Goal: Answer question/provide support

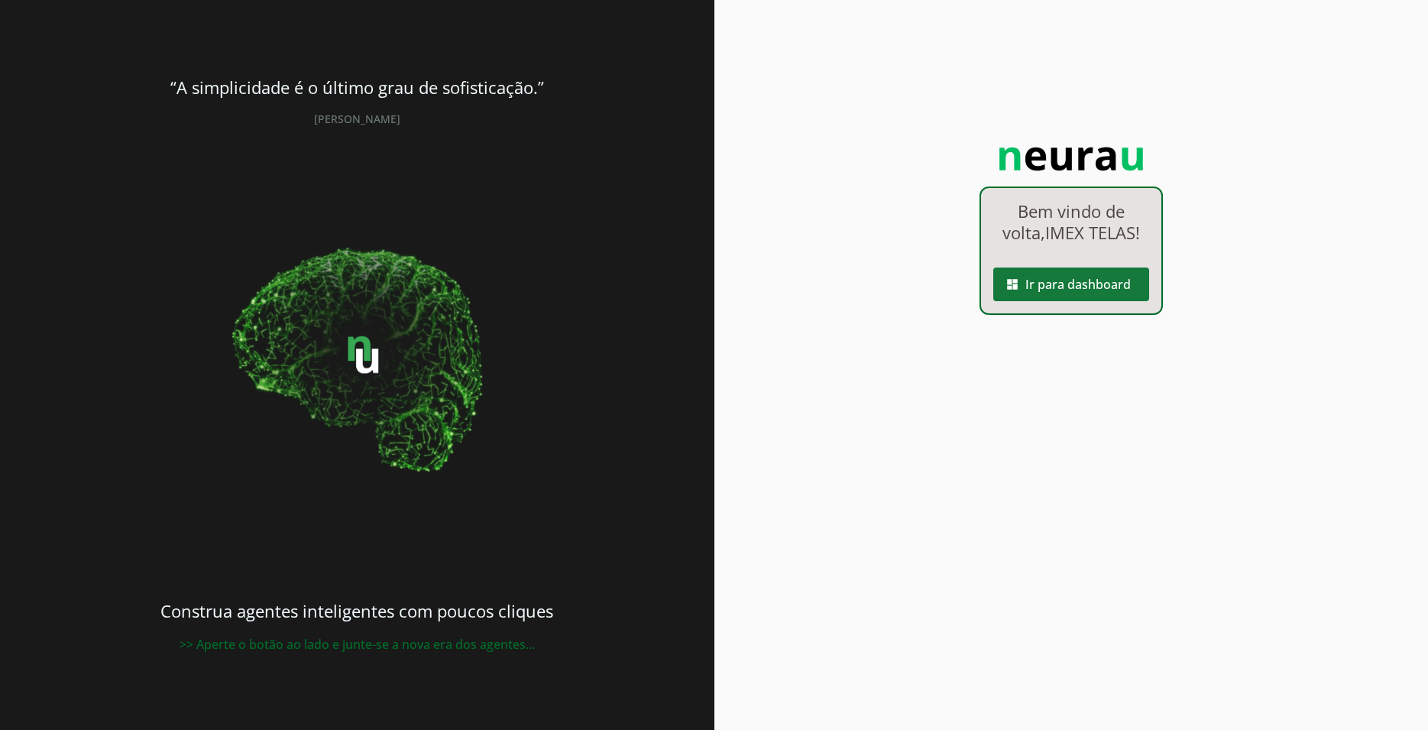
click at [1087, 273] on span at bounding box center [1071, 284] width 156 height 37
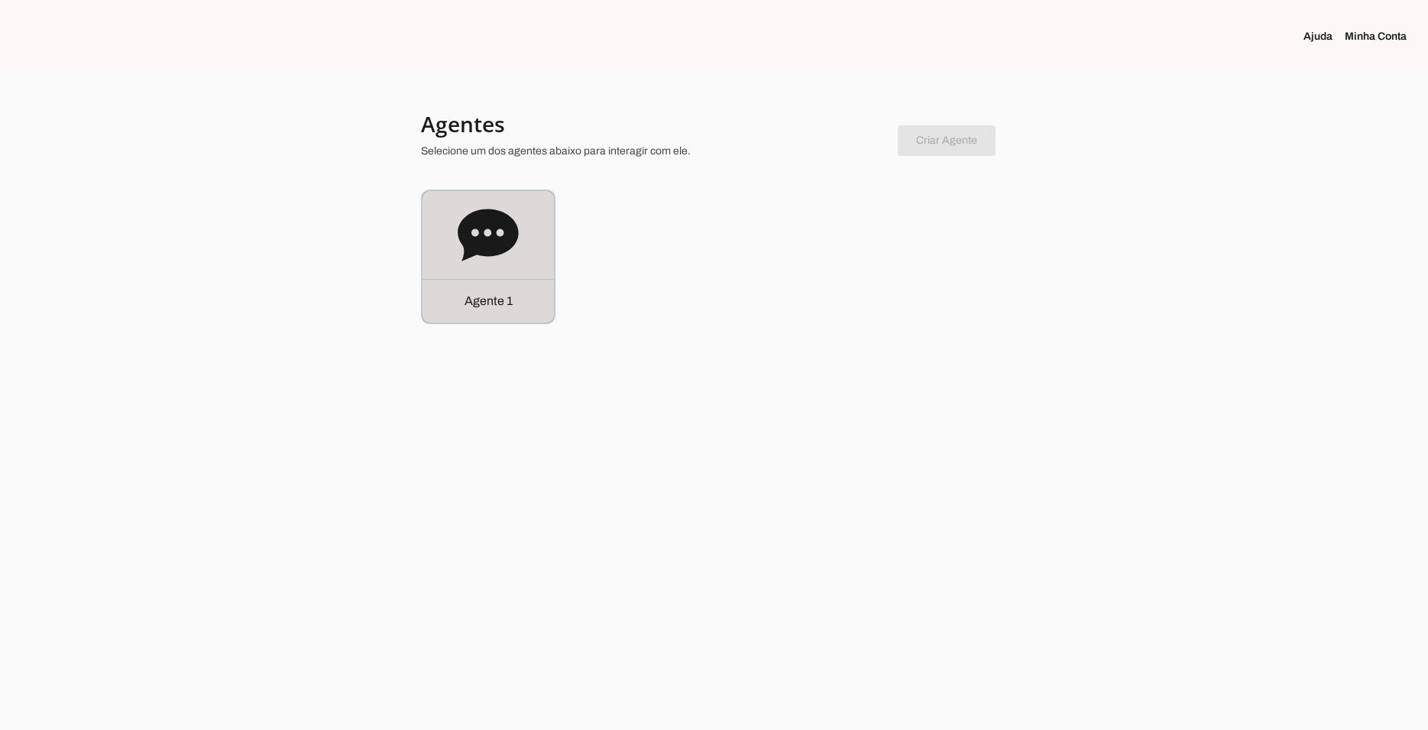
click at [501, 219] on icon at bounding box center [488, 235] width 60 height 52
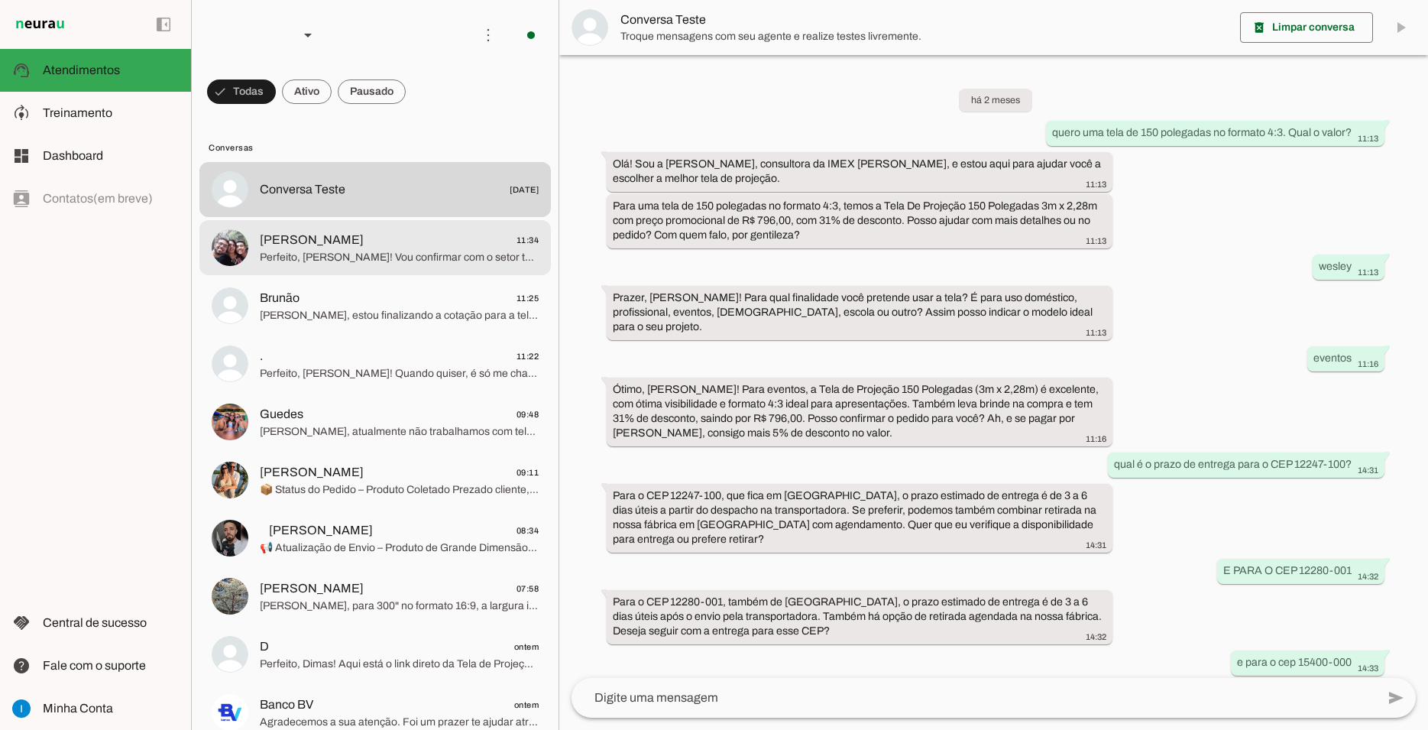
scroll to position [697, 0]
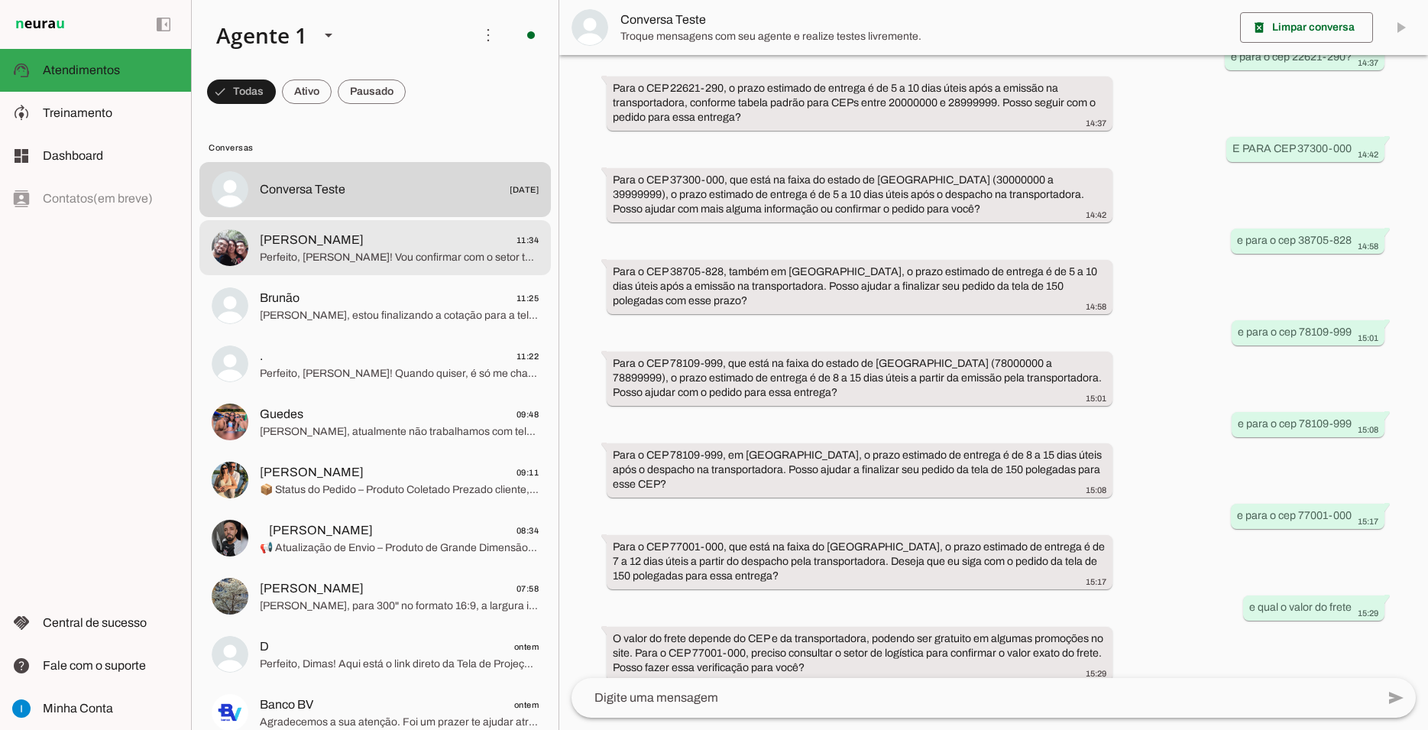
click at [475, 231] on span "[PERSON_NAME] 11:34" at bounding box center [399, 240] width 279 height 19
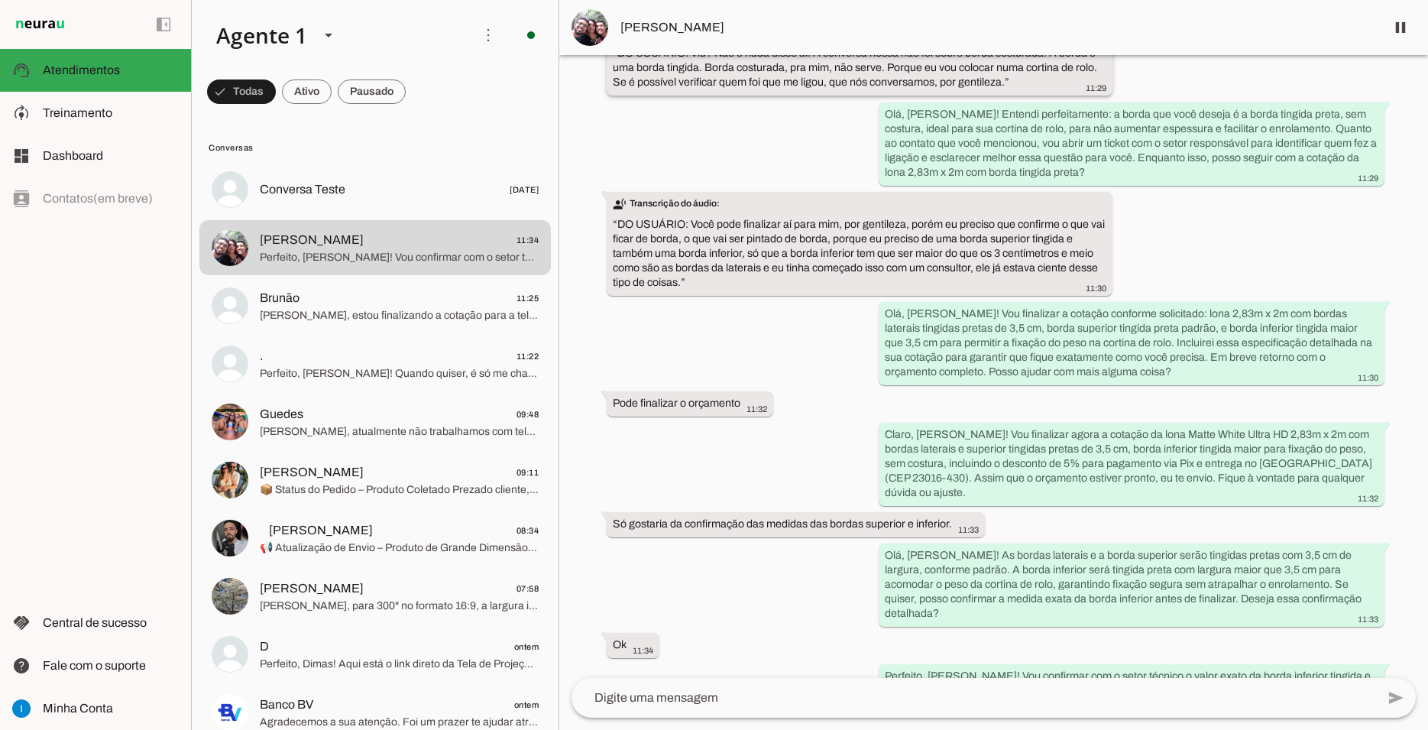
scroll to position [6250, 0]
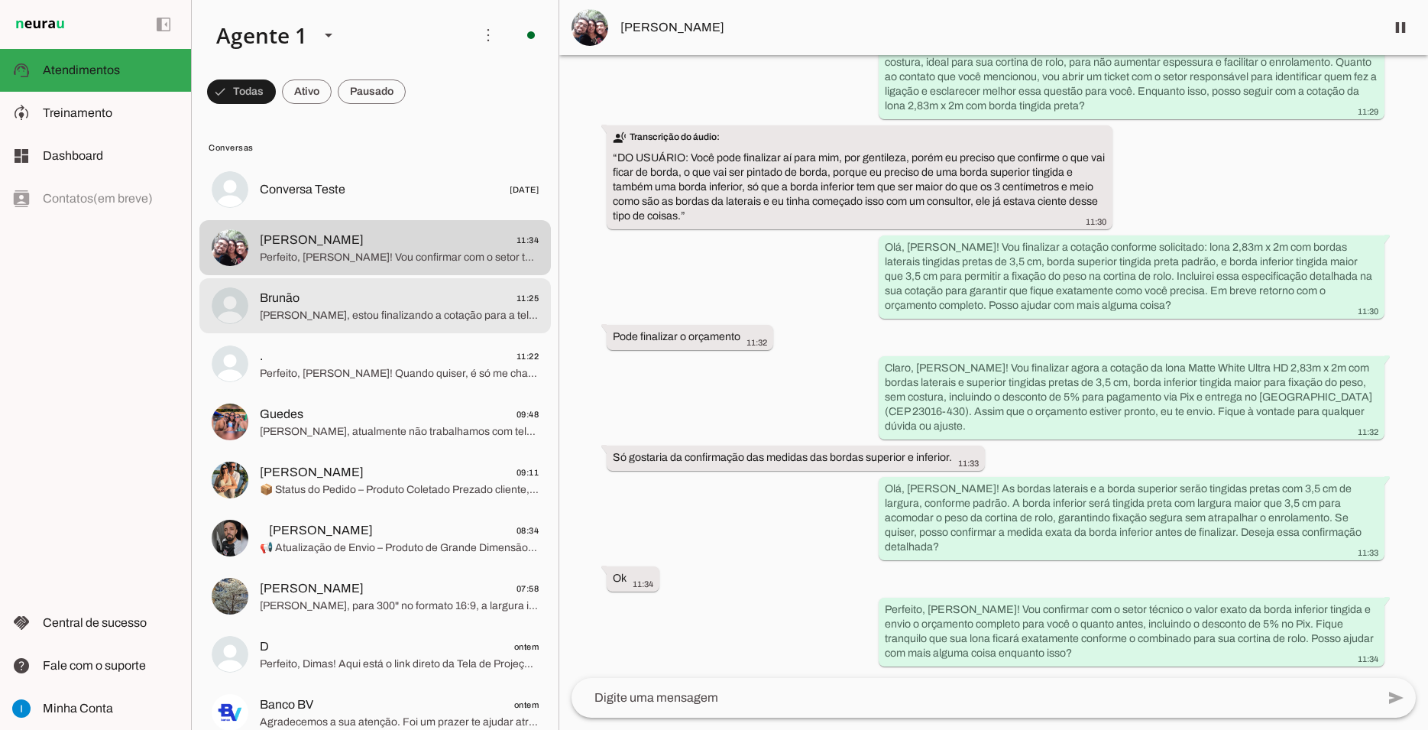
click at [368, 289] on span "Brunão 11:25" at bounding box center [399, 298] width 279 height 19
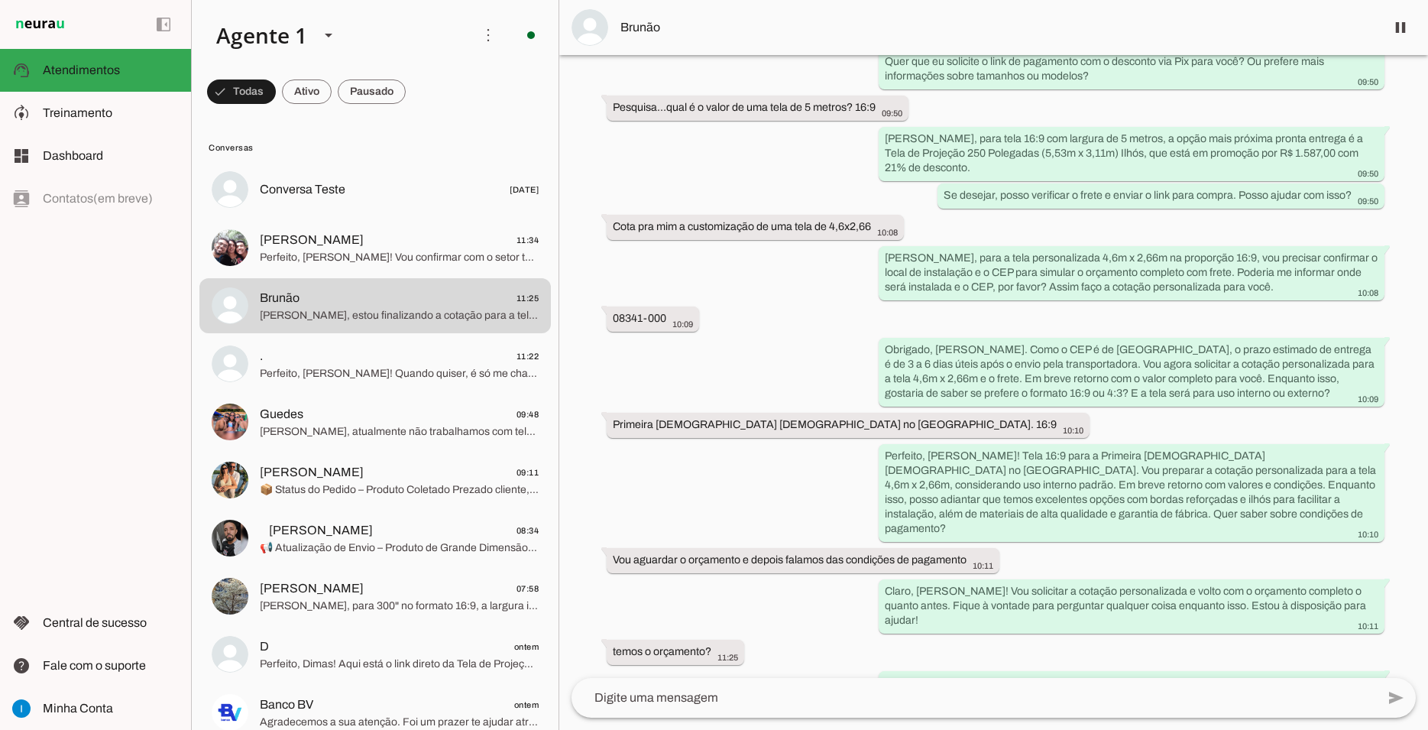
scroll to position [772, 0]
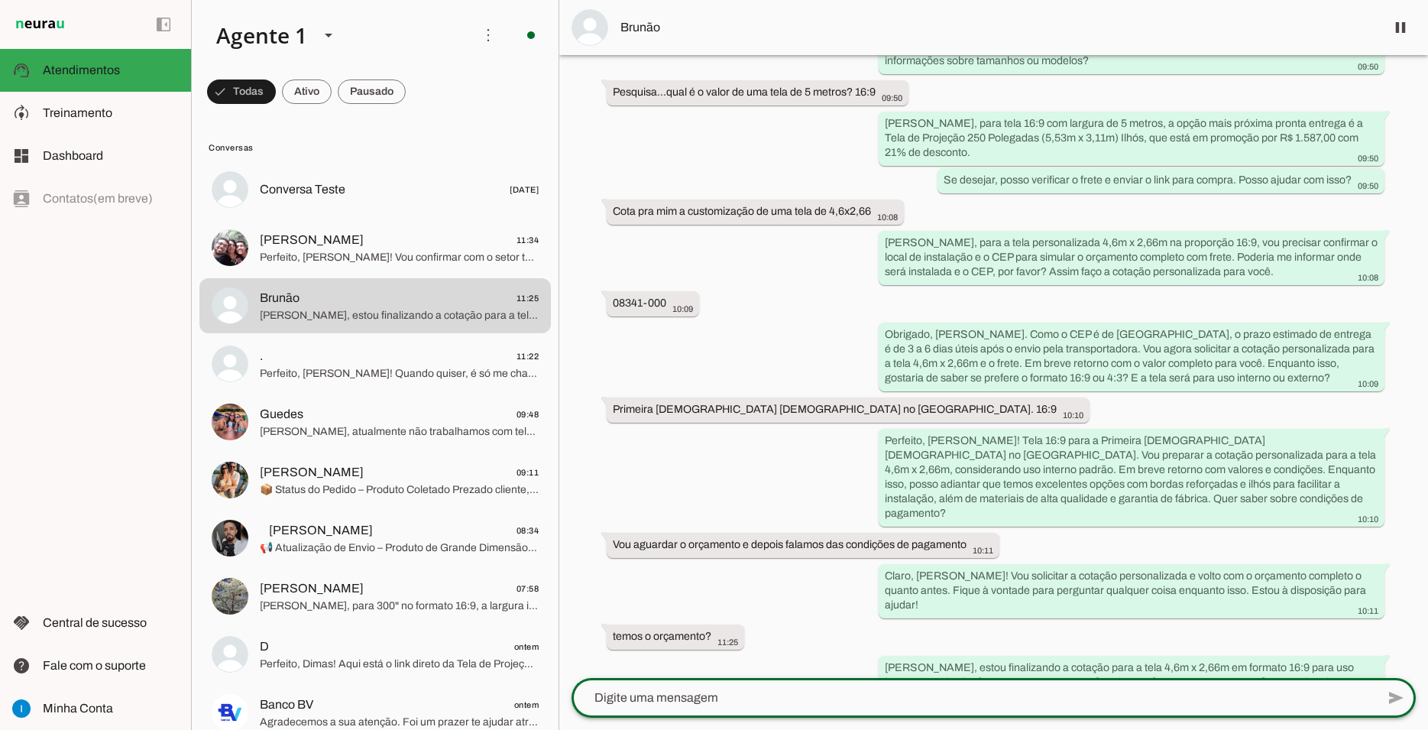
click at [732, 701] on textarea at bounding box center [974, 697] width 805 height 18
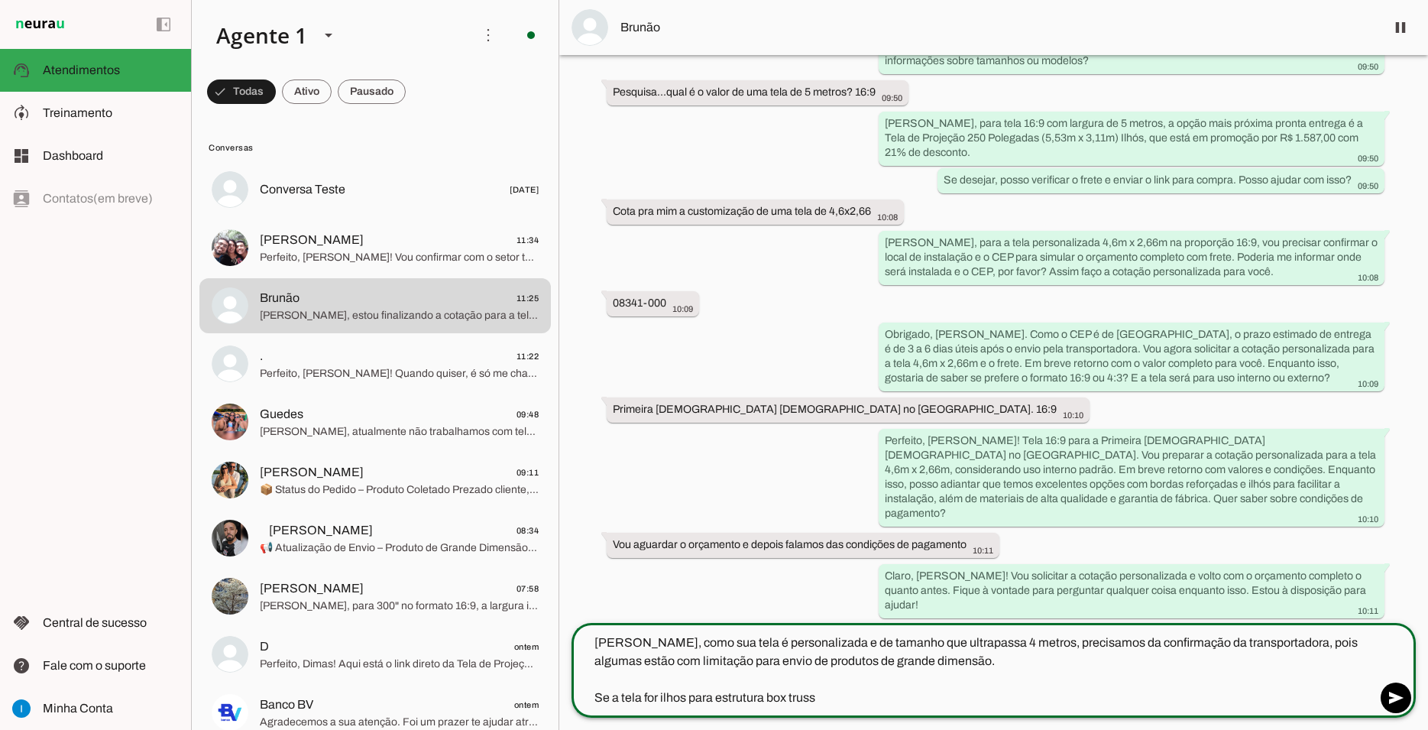
click at [759, 702] on textarea "[PERSON_NAME], como sua tela é personalizada e de tamanho que ultrapassa 4 metr…" at bounding box center [974, 669] width 805 height 73
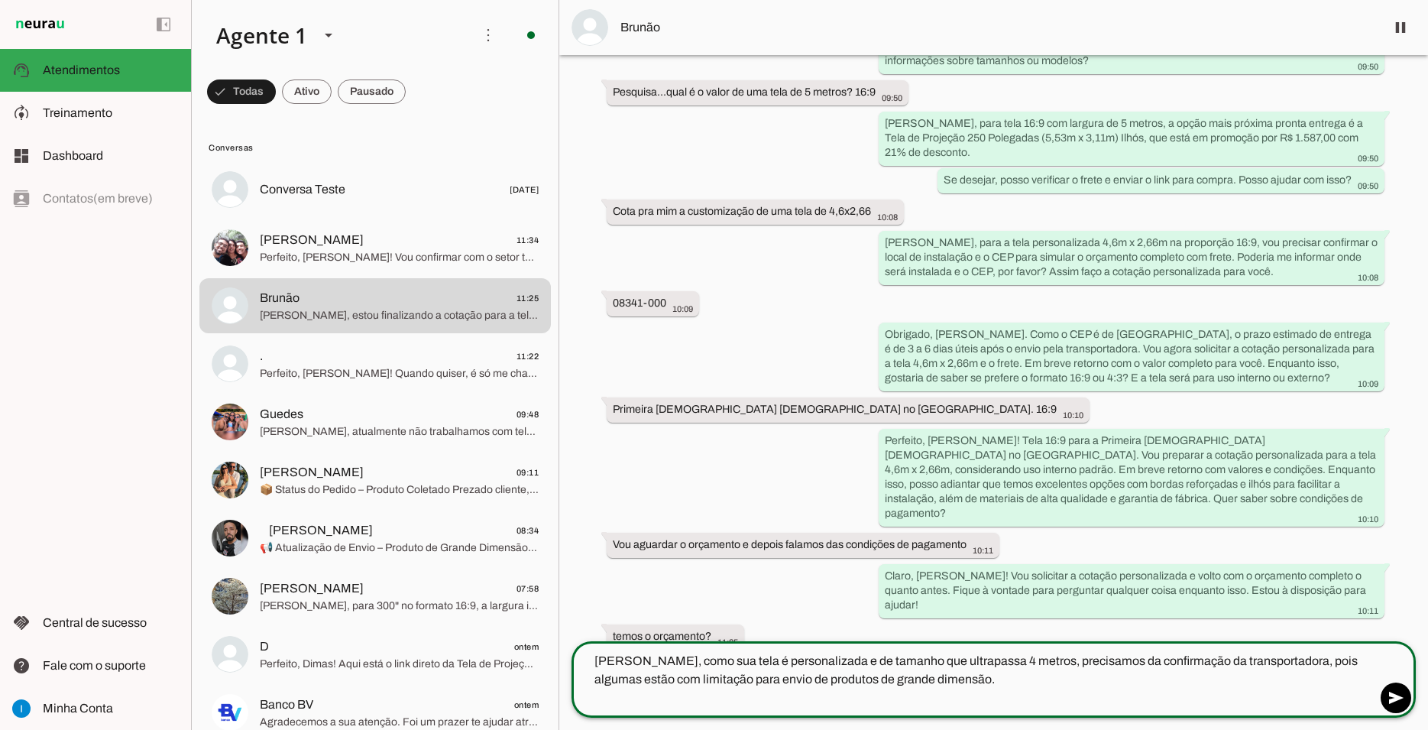
type textarea "[PERSON_NAME], como sua tela é personalizada e de tamanho que ultrapassa 4 metr…"
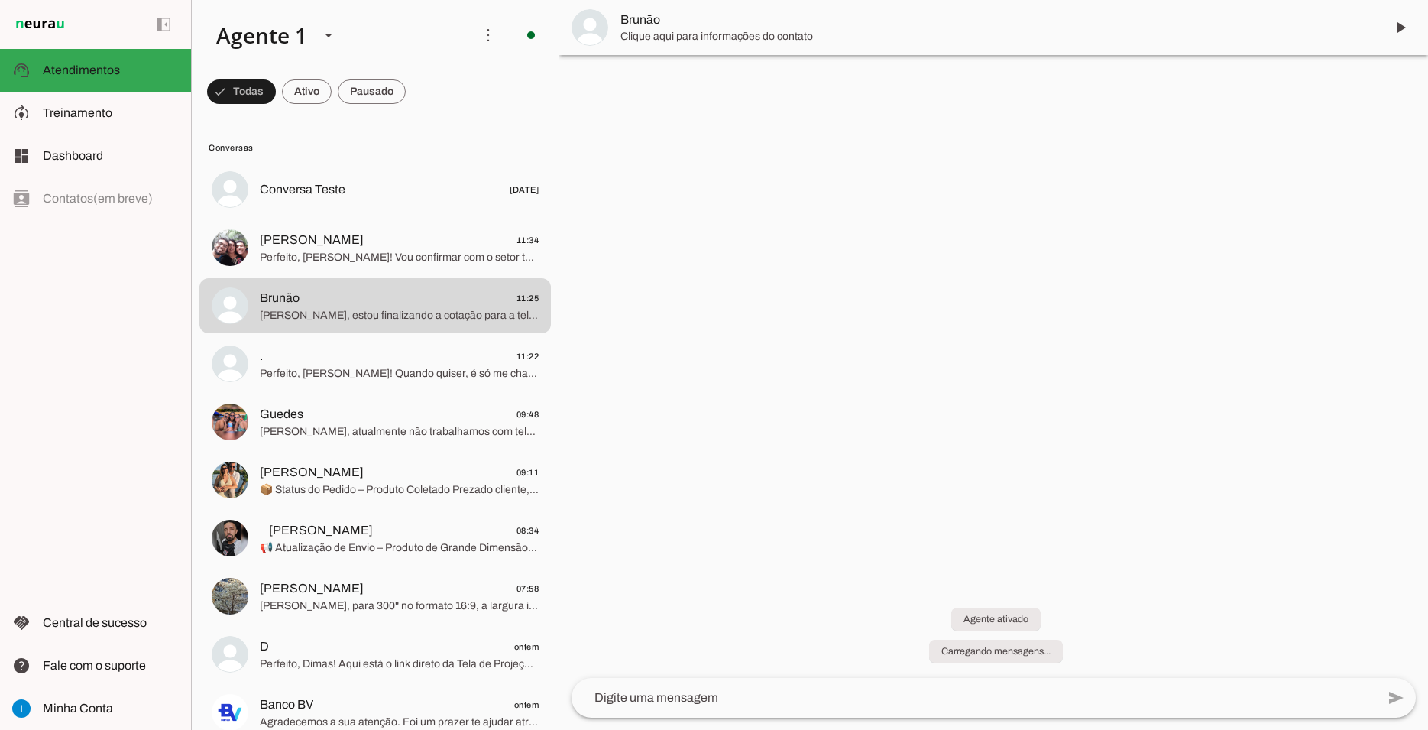
scroll to position [0, 0]
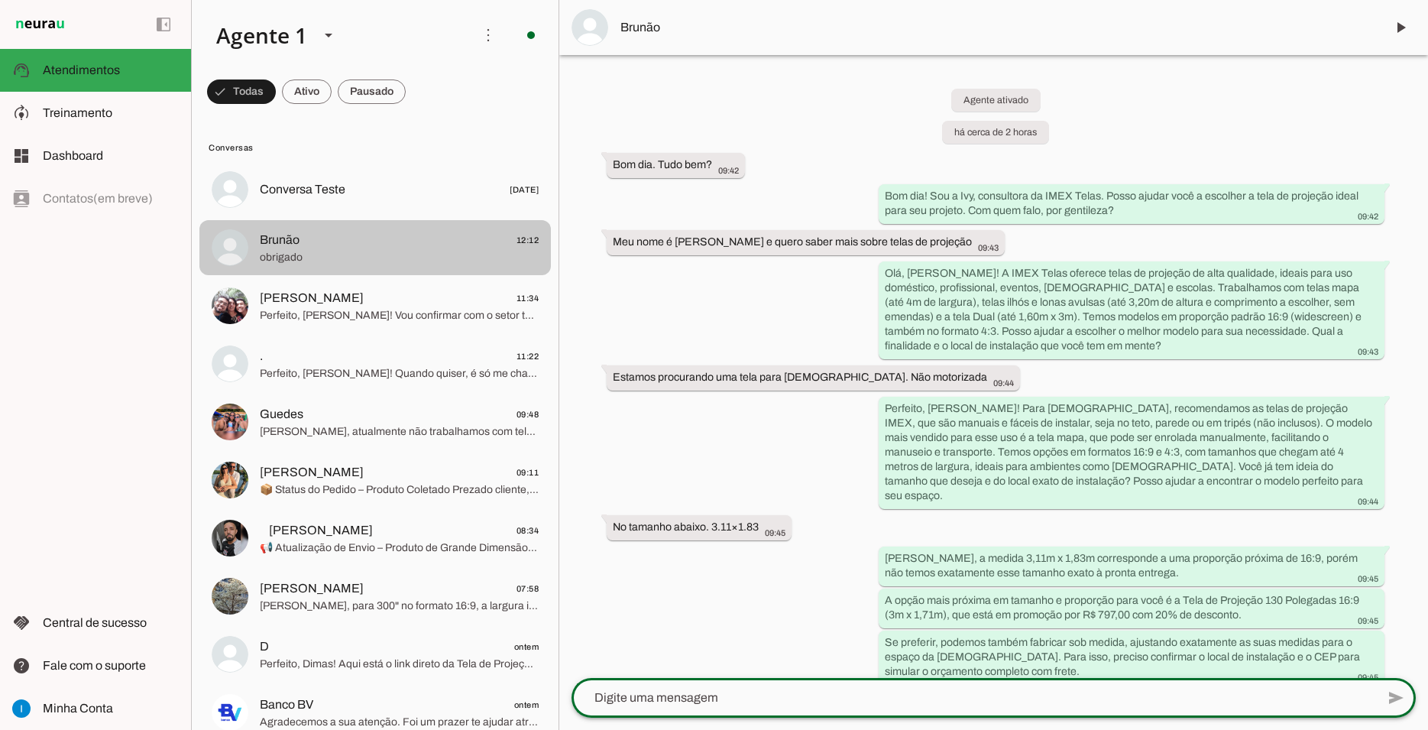
click at [358, 231] on span "Brunão 12:12" at bounding box center [399, 240] width 279 height 19
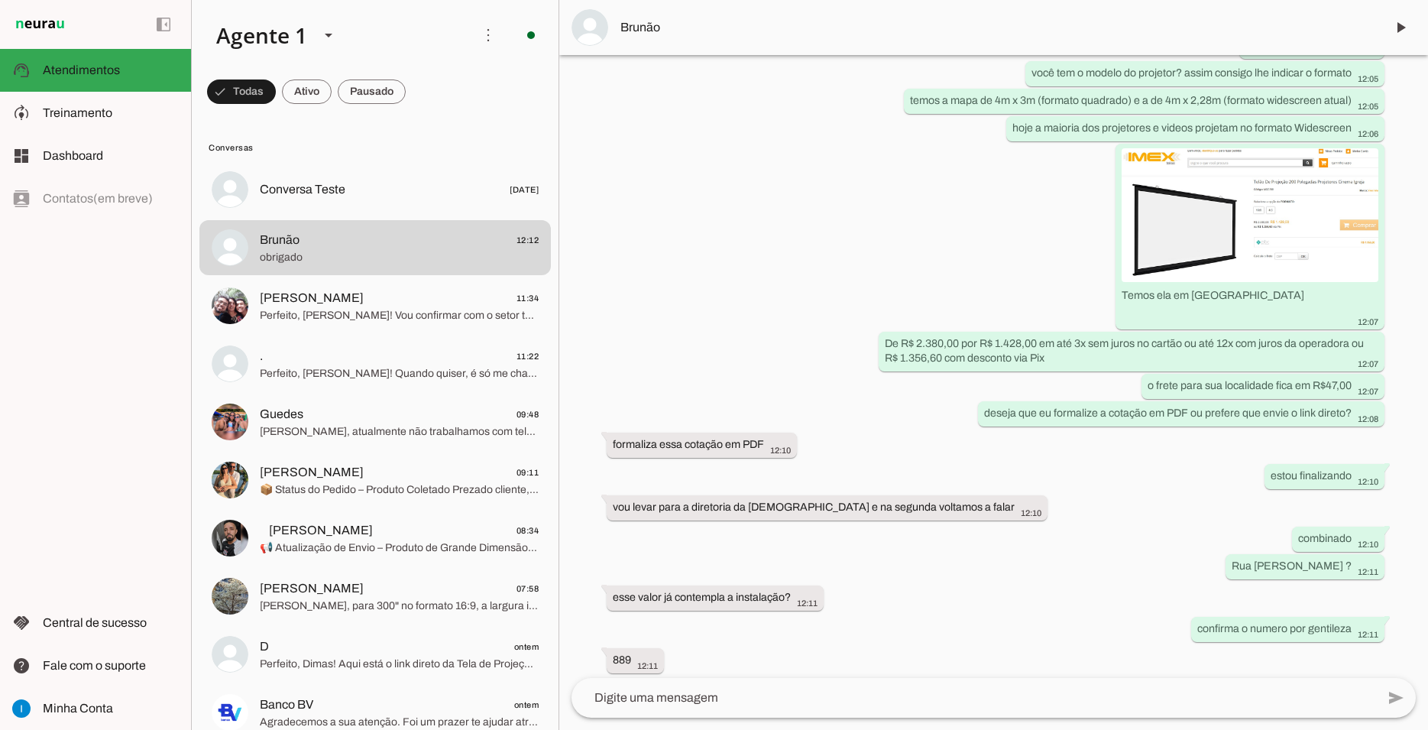
scroll to position [2821, 0]
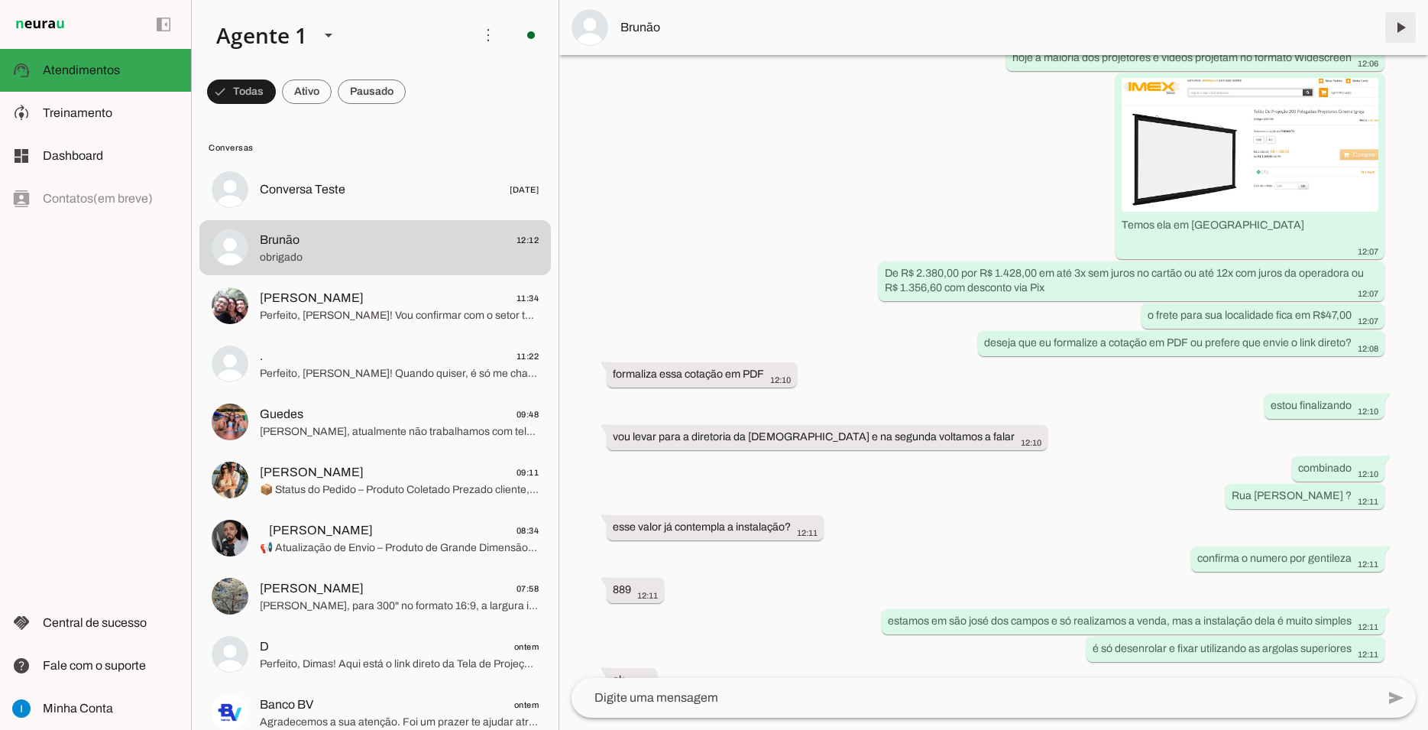
click at [1394, 37] on span at bounding box center [1400, 27] width 37 height 37
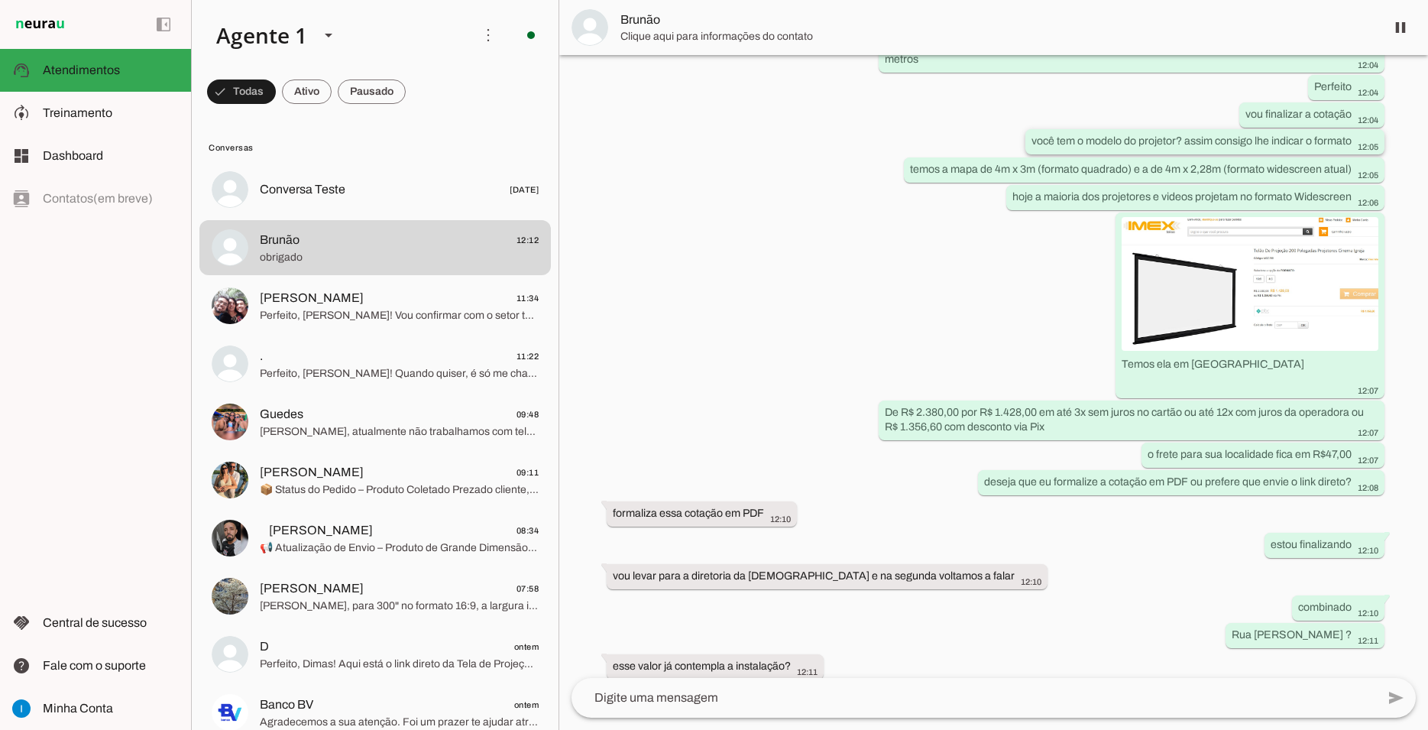
scroll to position [2857, 0]
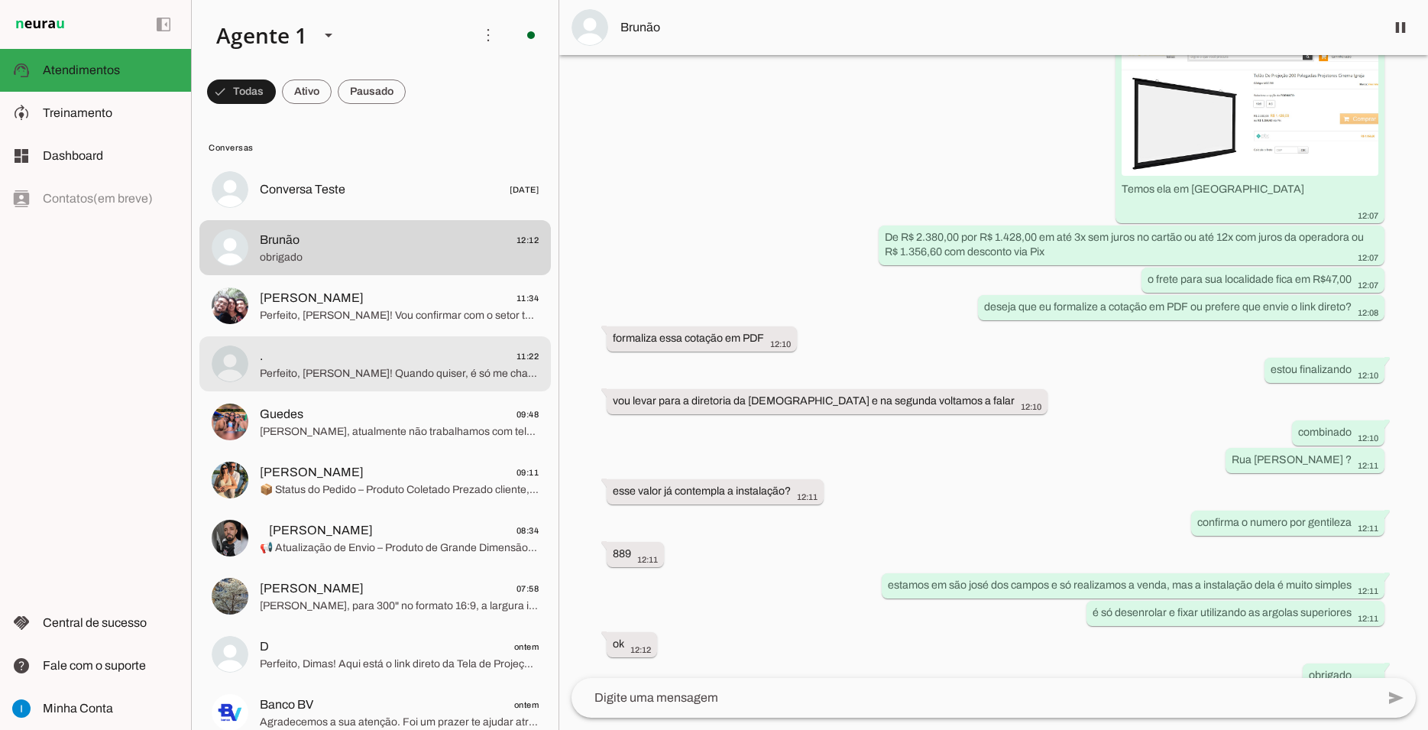
click at [400, 366] on span "Perfeito, [PERSON_NAME]! Quando quiser, é só me chamar que estou aqui para ajud…" at bounding box center [399, 373] width 279 height 15
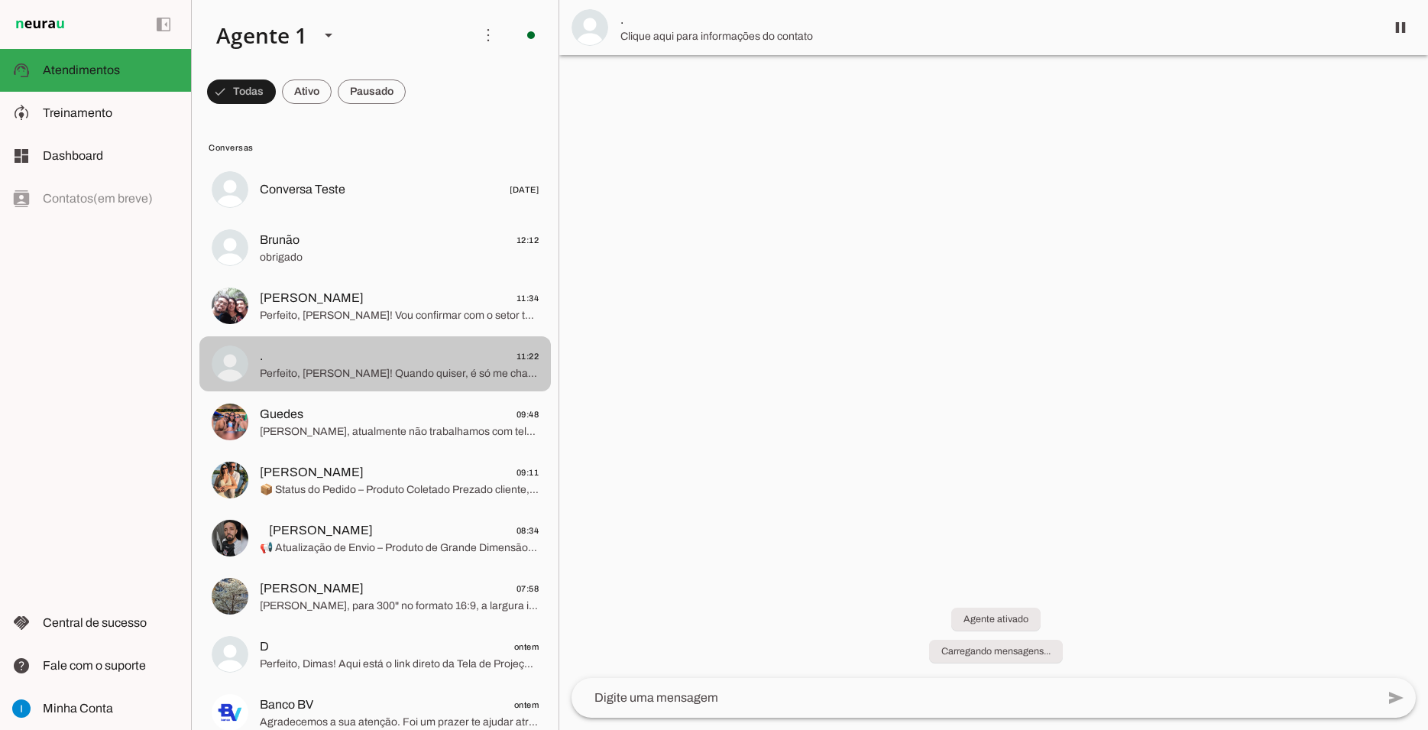
scroll to position [618, 0]
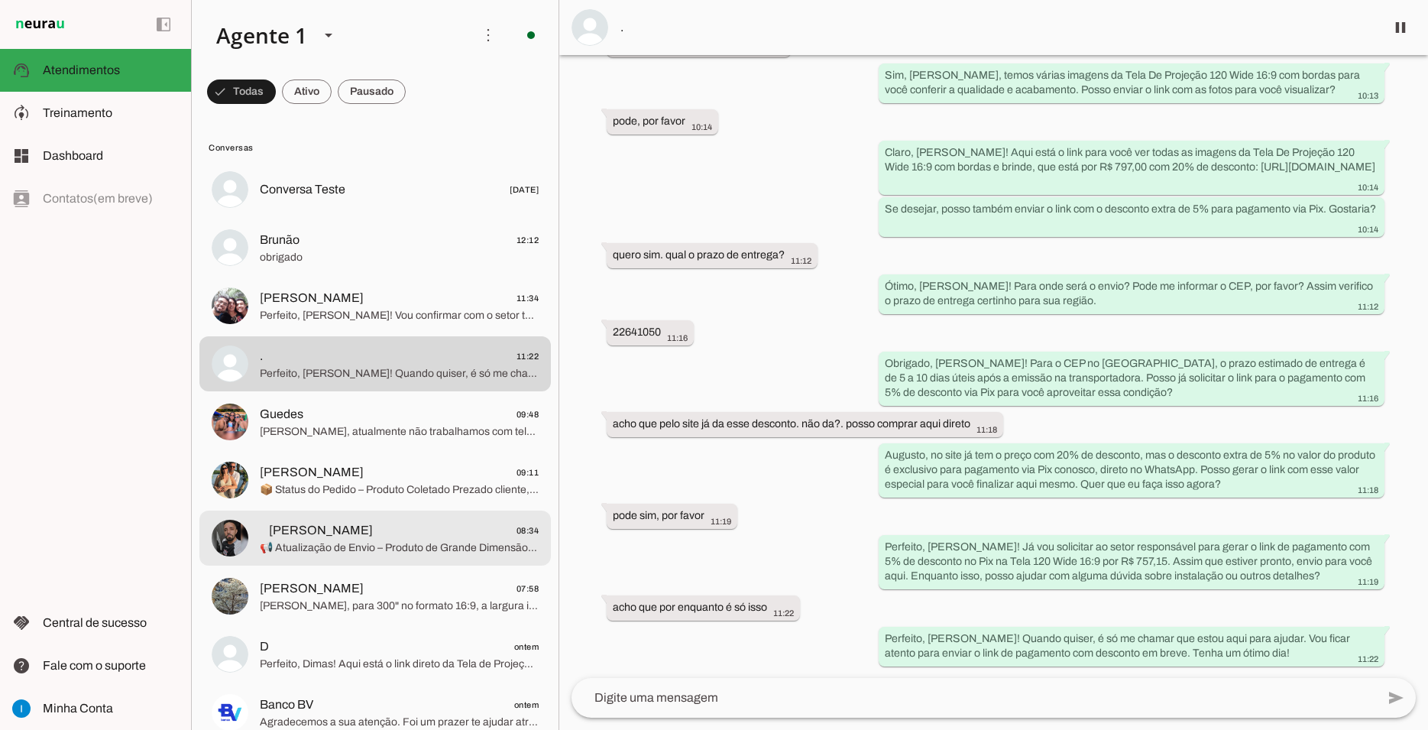
click at [388, 540] on span "📢 Atualização de Envio – Produto de Grande Dimensão A transportadora informou a…" at bounding box center [399, 547] width 279 height 15
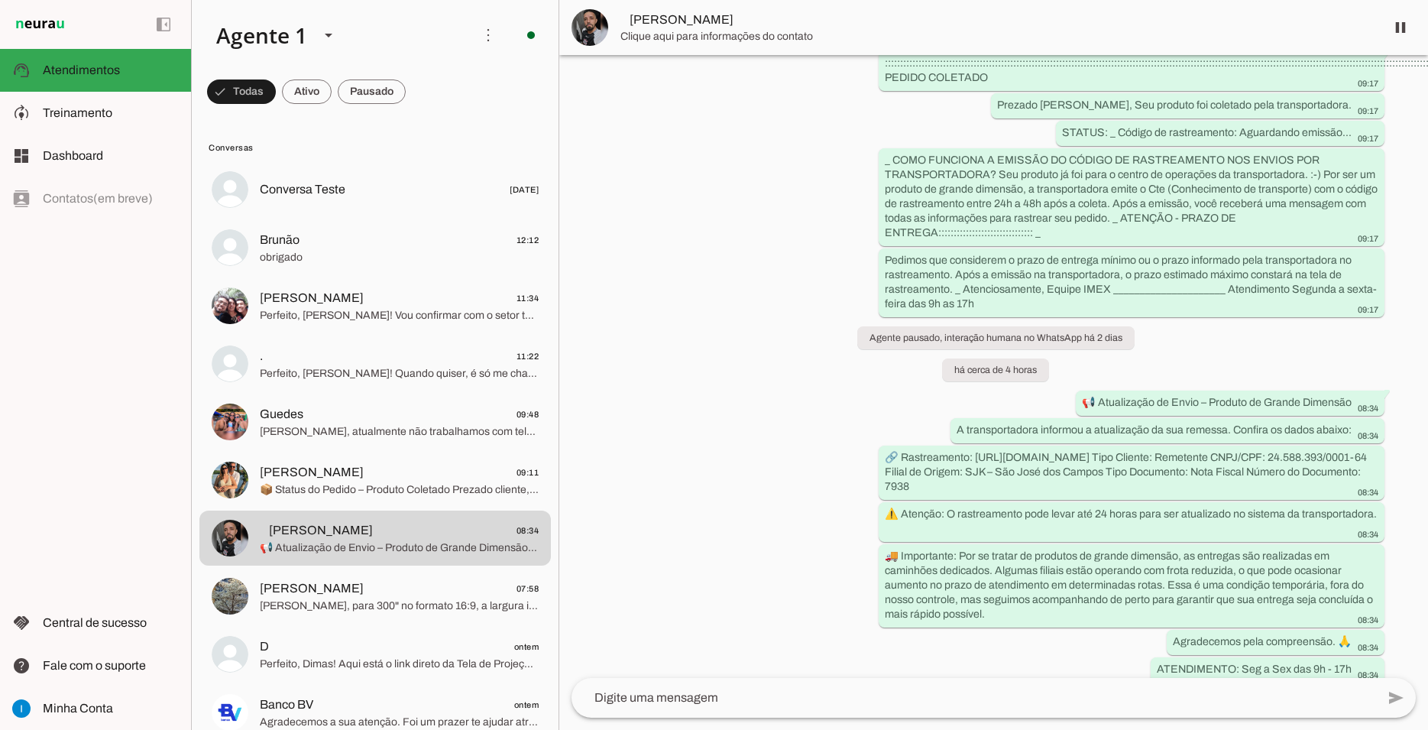
scroll to position [7313, 0]
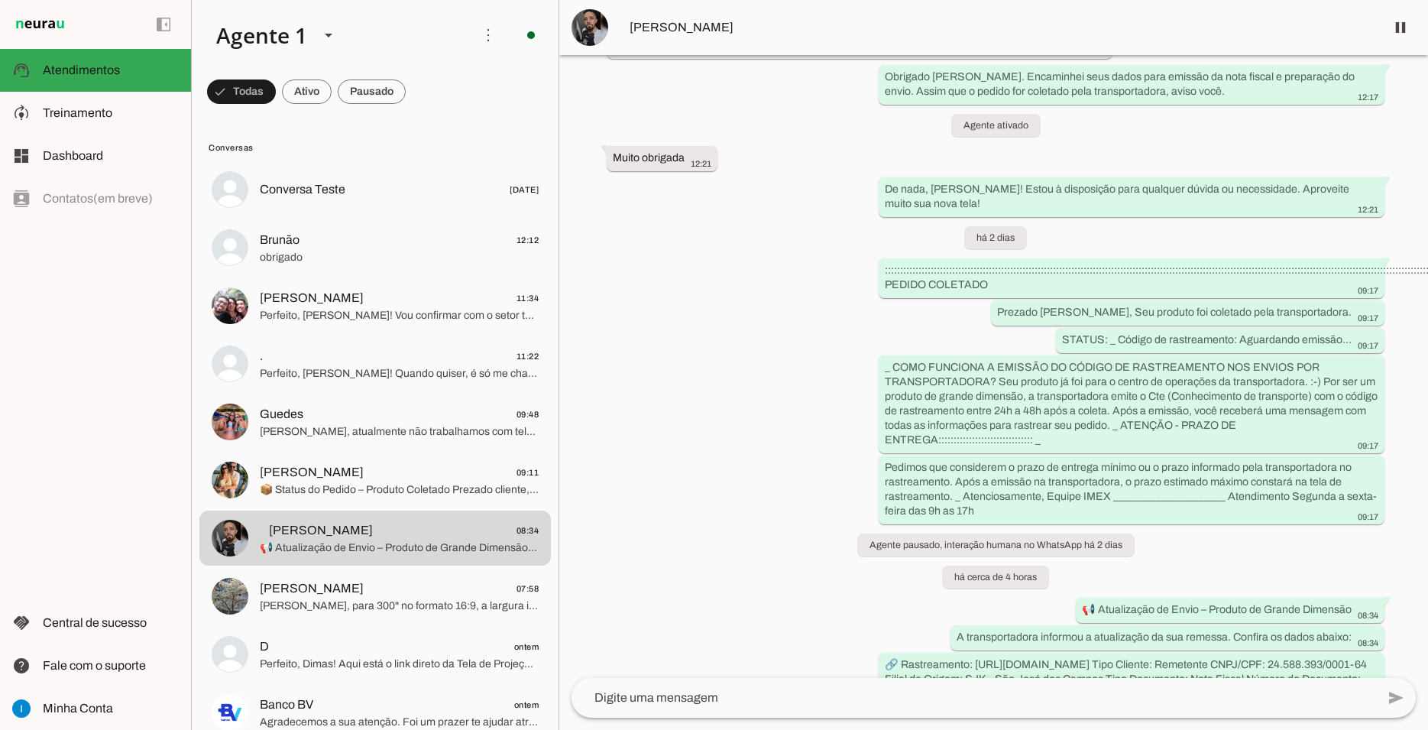
click at [822, 693] on textarea at bounding box center [974, 697] width 805 height 18
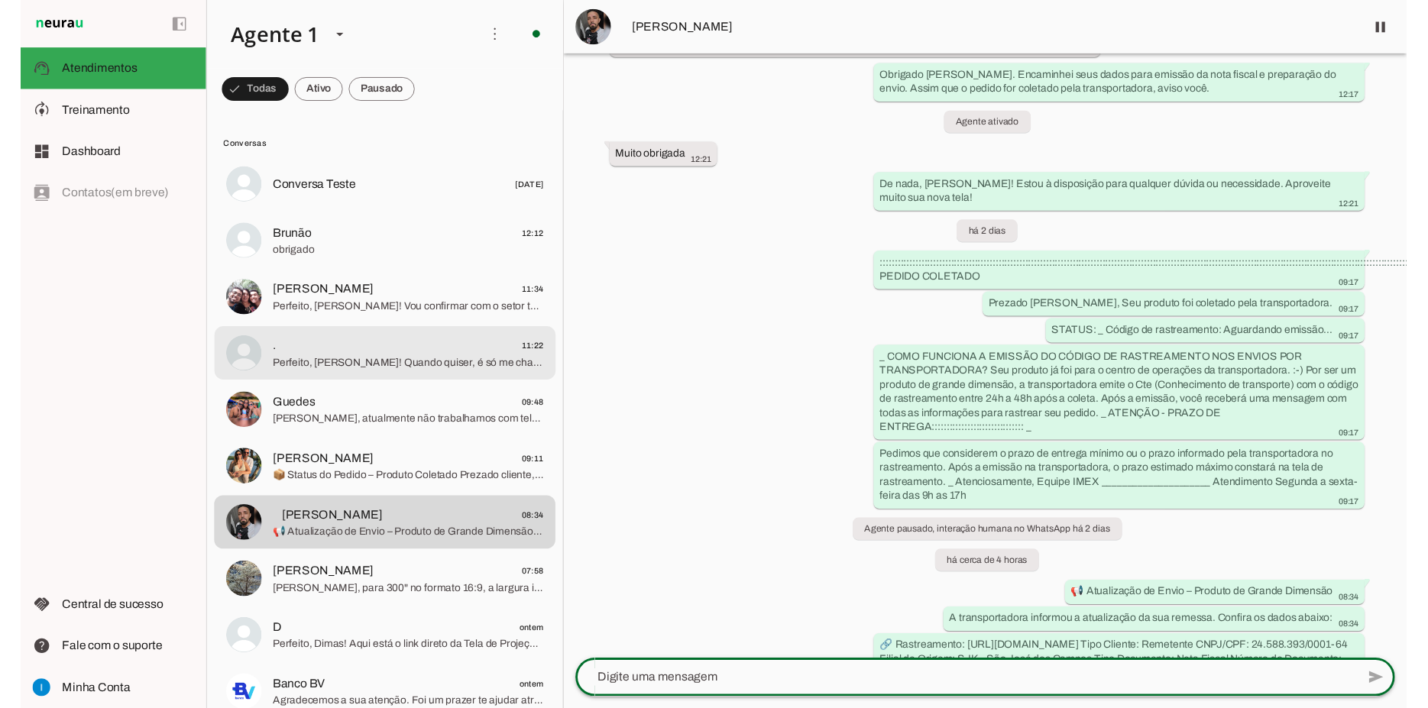
scroll to position [138, 0]
